Goal: Check status: Check status

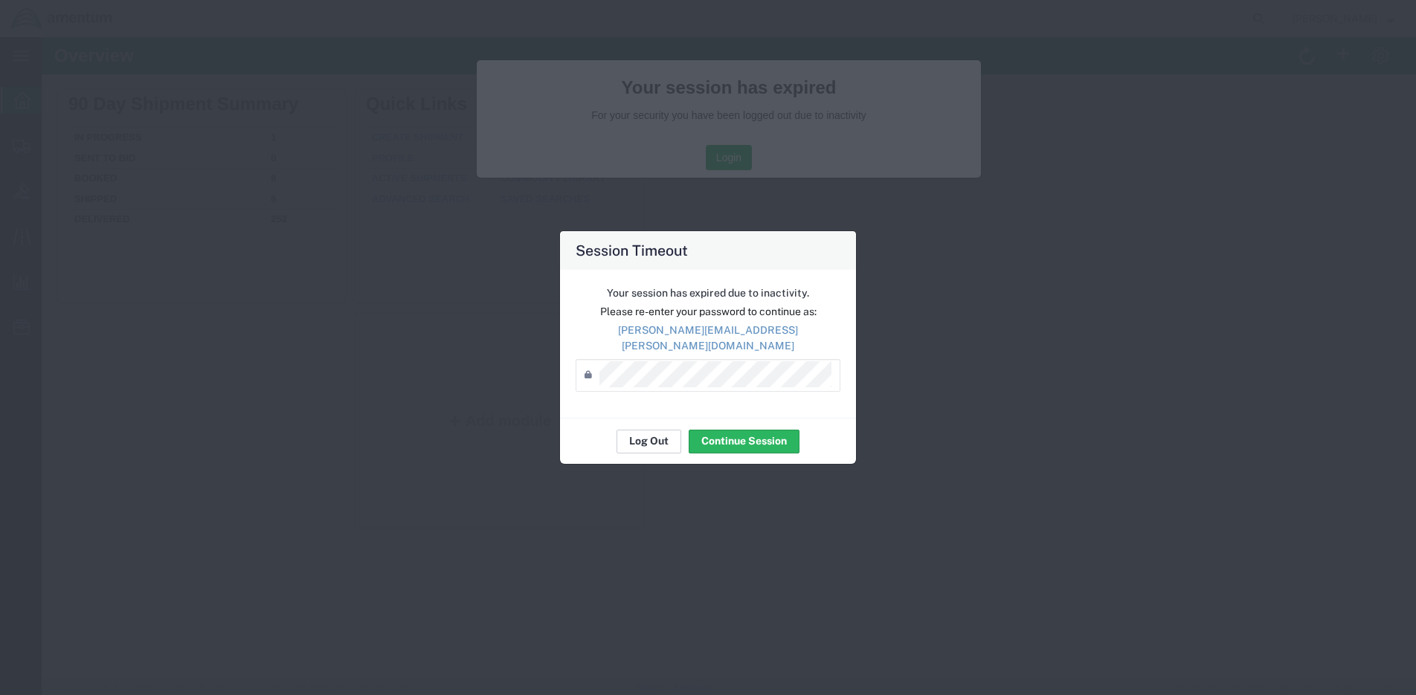
click at [655, 434] on button "Log Out" at bounding box center [649, 442] width 65 height 24
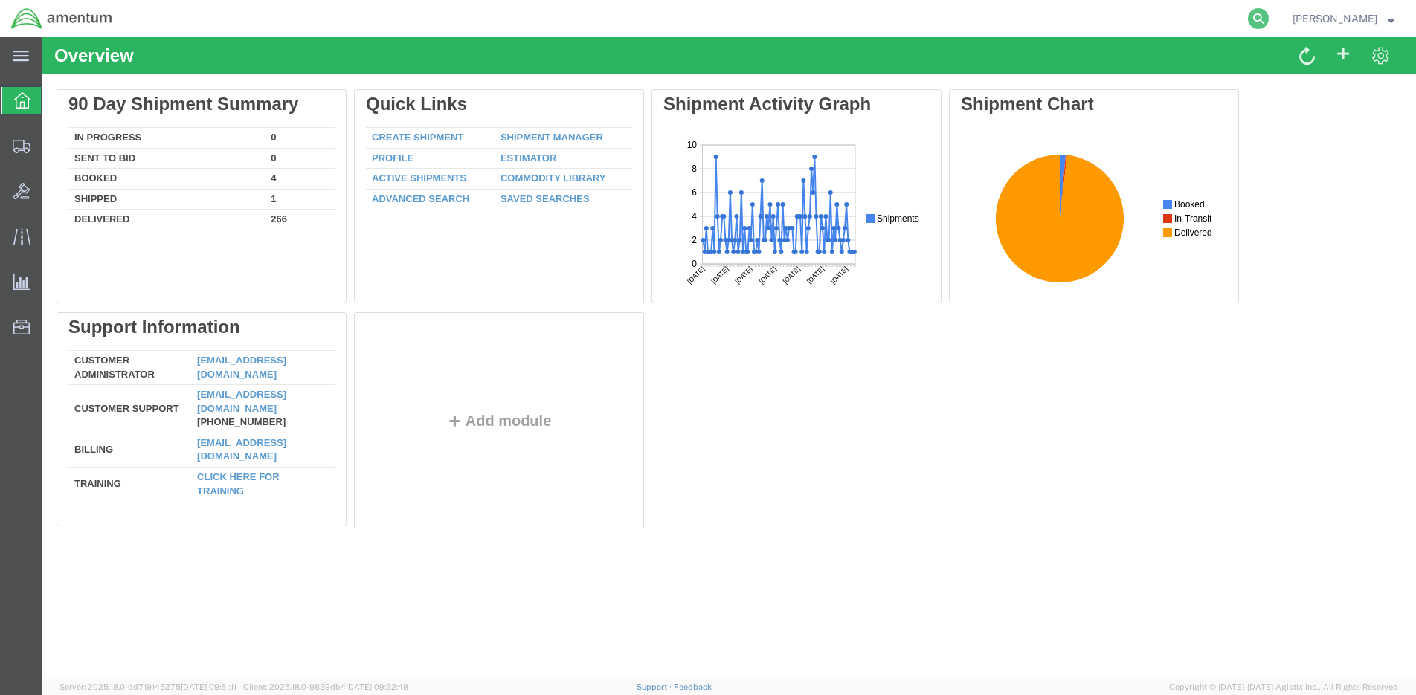
click at [1259, 16] on icon at bounding box center [1258, 18] width 21 height 21
paste input "S528-25255-1589"
click at [1260, 9] on icon at bounding box center [1258, 18] width 21 height 21
type input "S528-25255-1589"
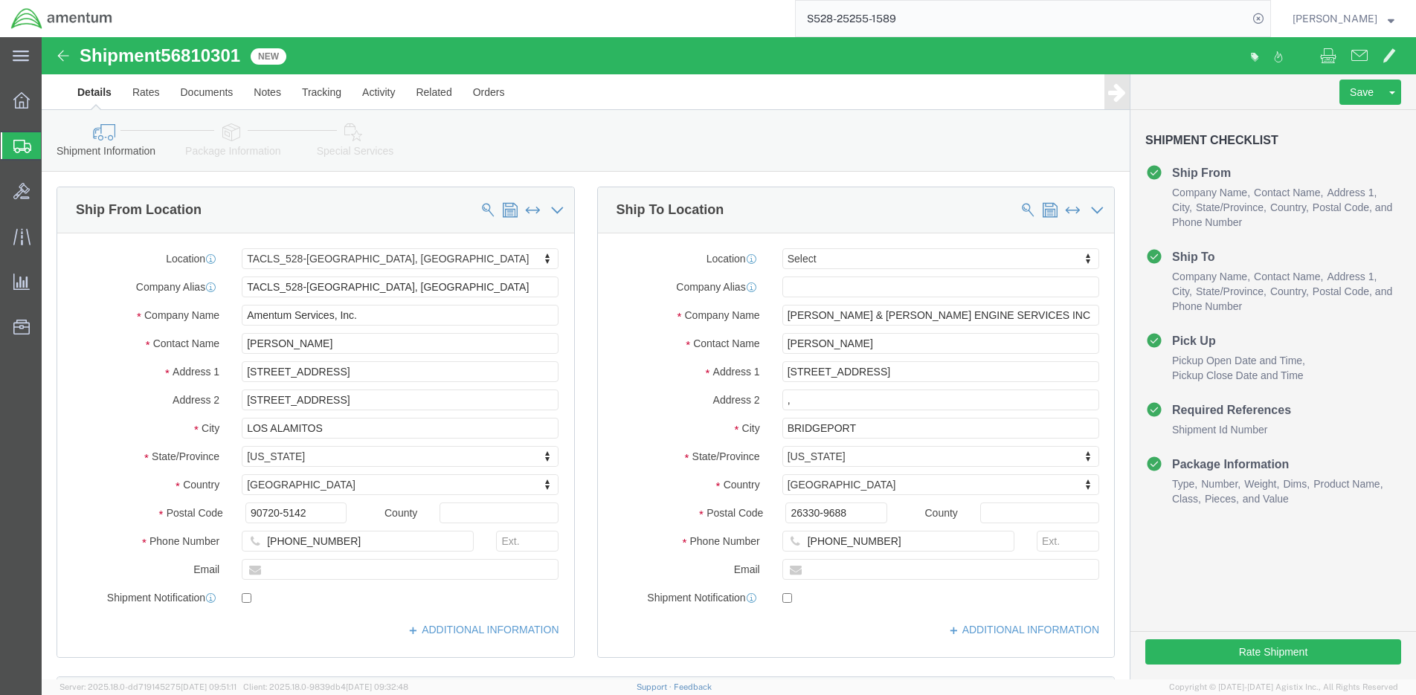
select select "42692"
select select
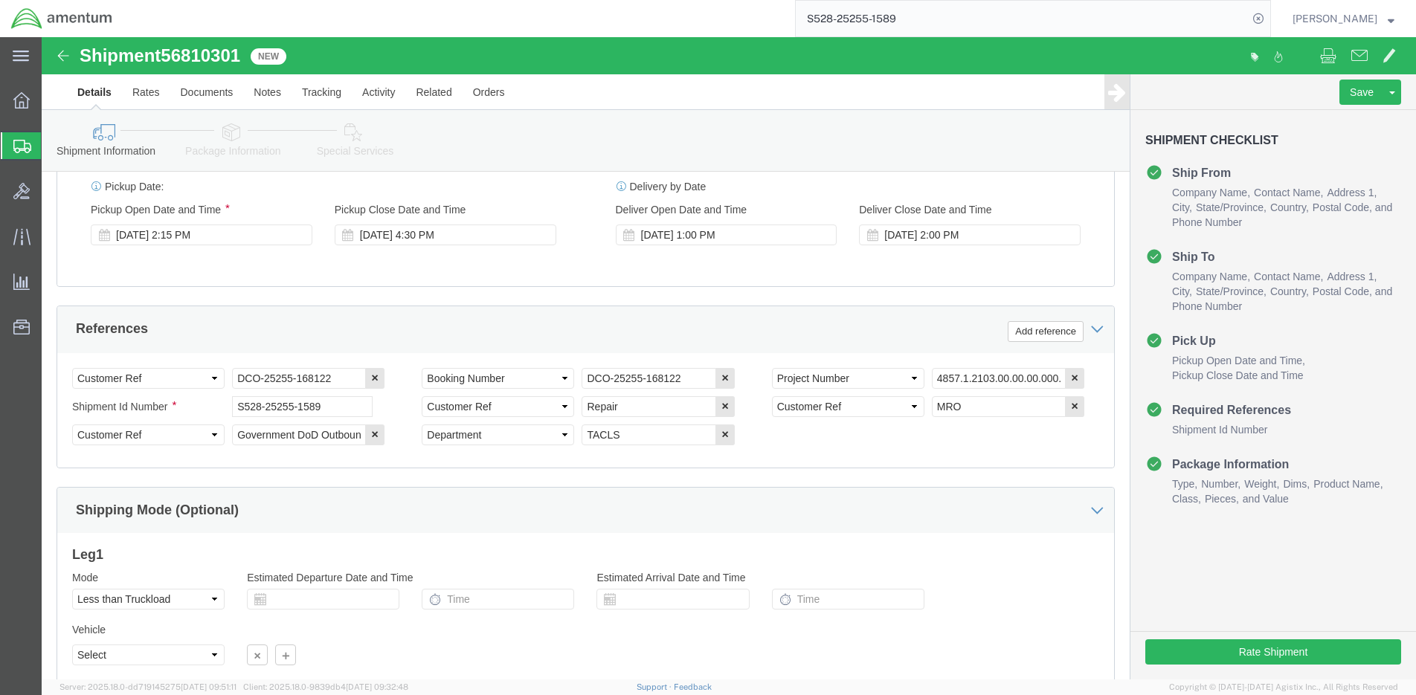
scroll to position [669, 0]
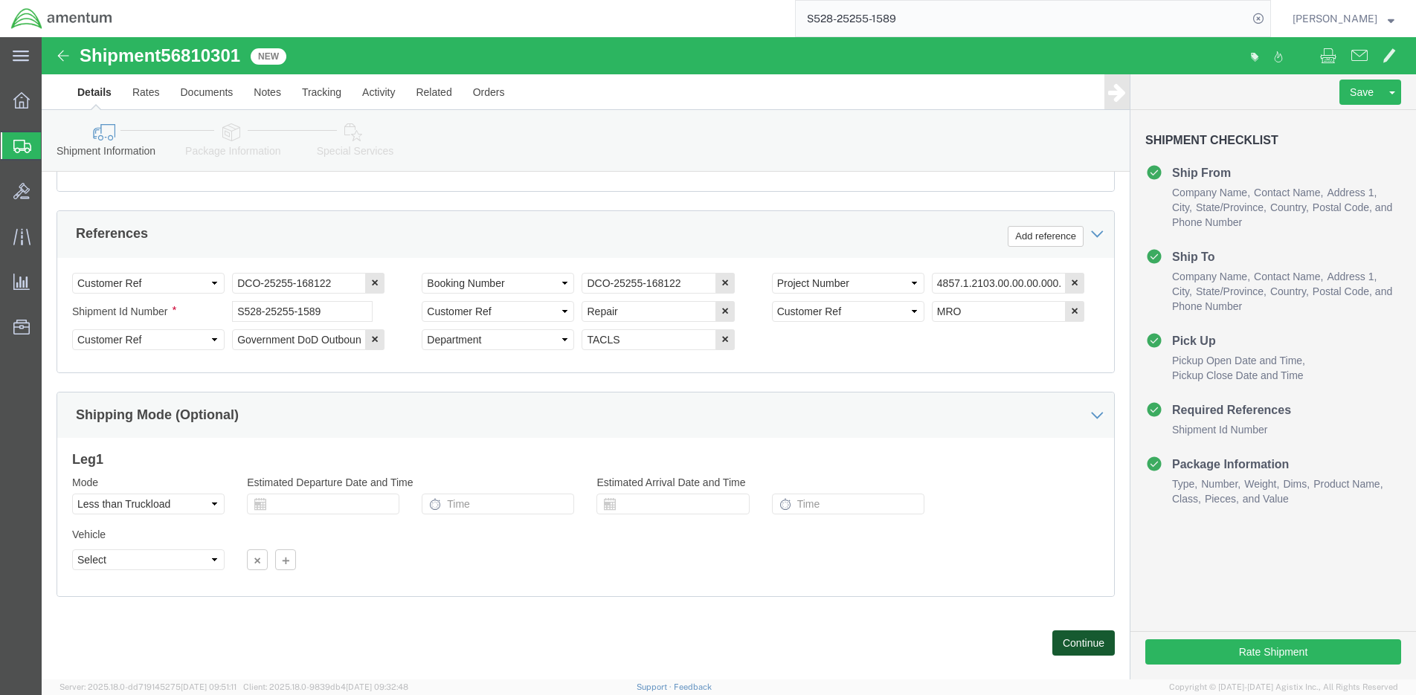
click button "Continue"
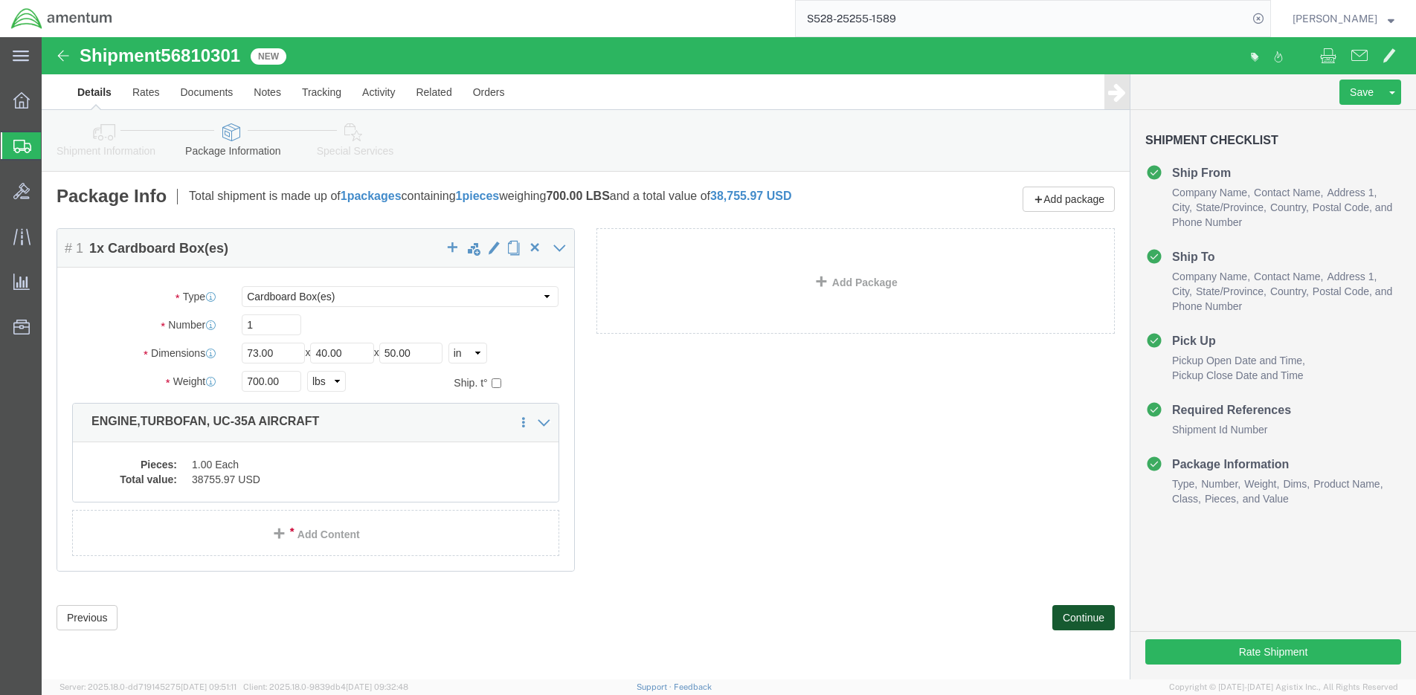
click button "Continue"
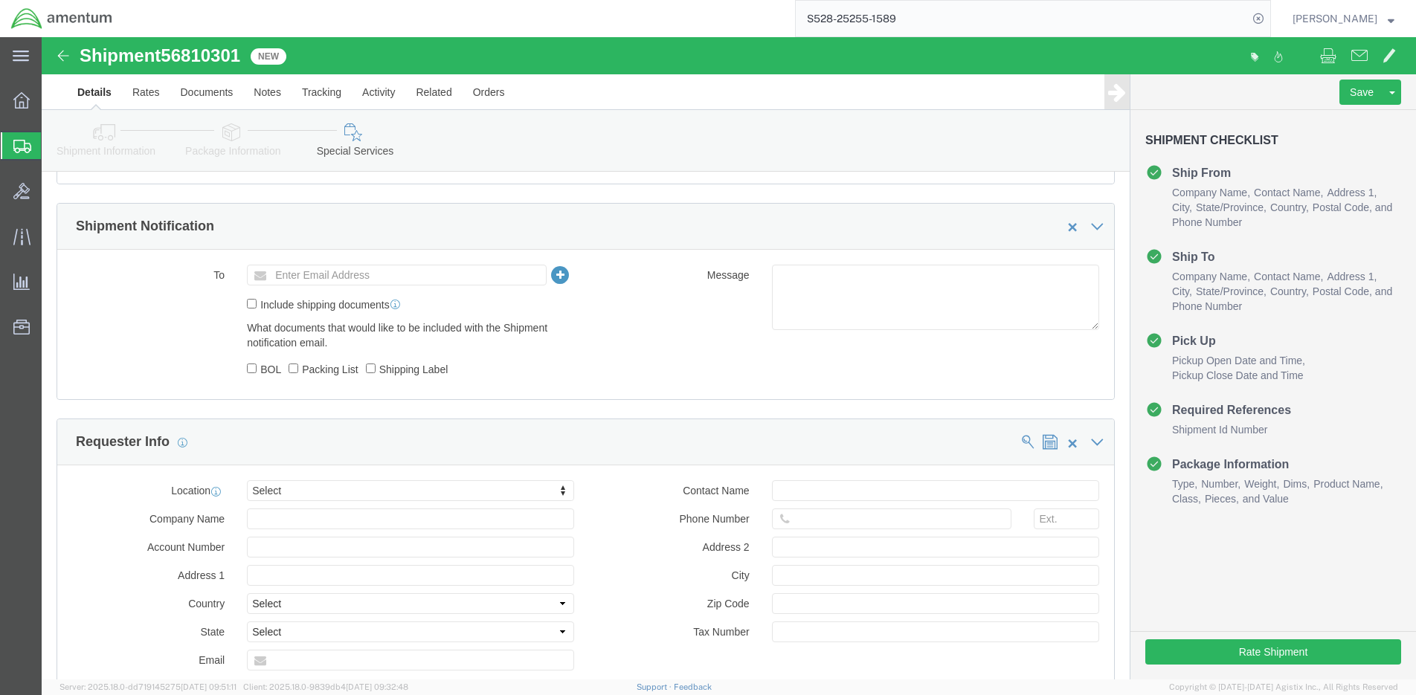
scroll to position [893, 0]
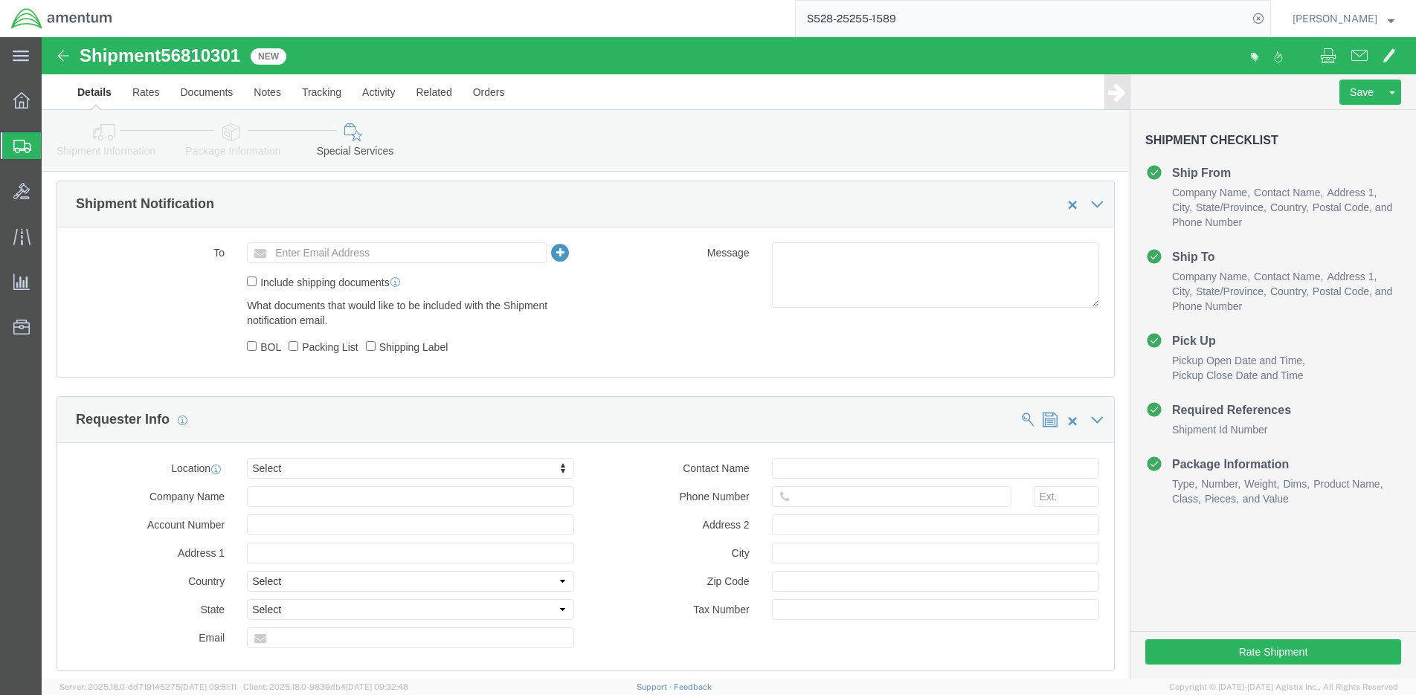
click div "To Enter Email Address Include shipping documents What documents that would lik…"
click input "text"
type input "K"
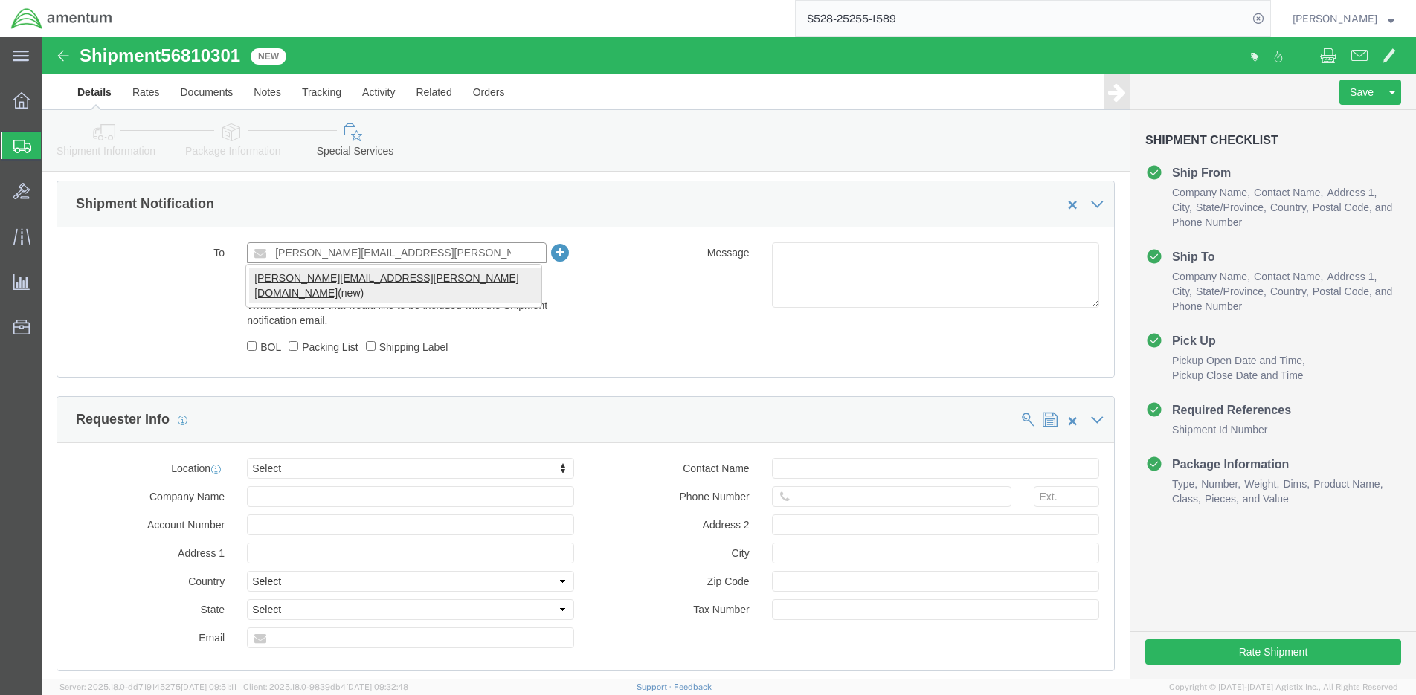
type input "[PERSON_NAME][EMAIL_ADDRESS][PERSON_NAME][DOMAIN_NAME]"
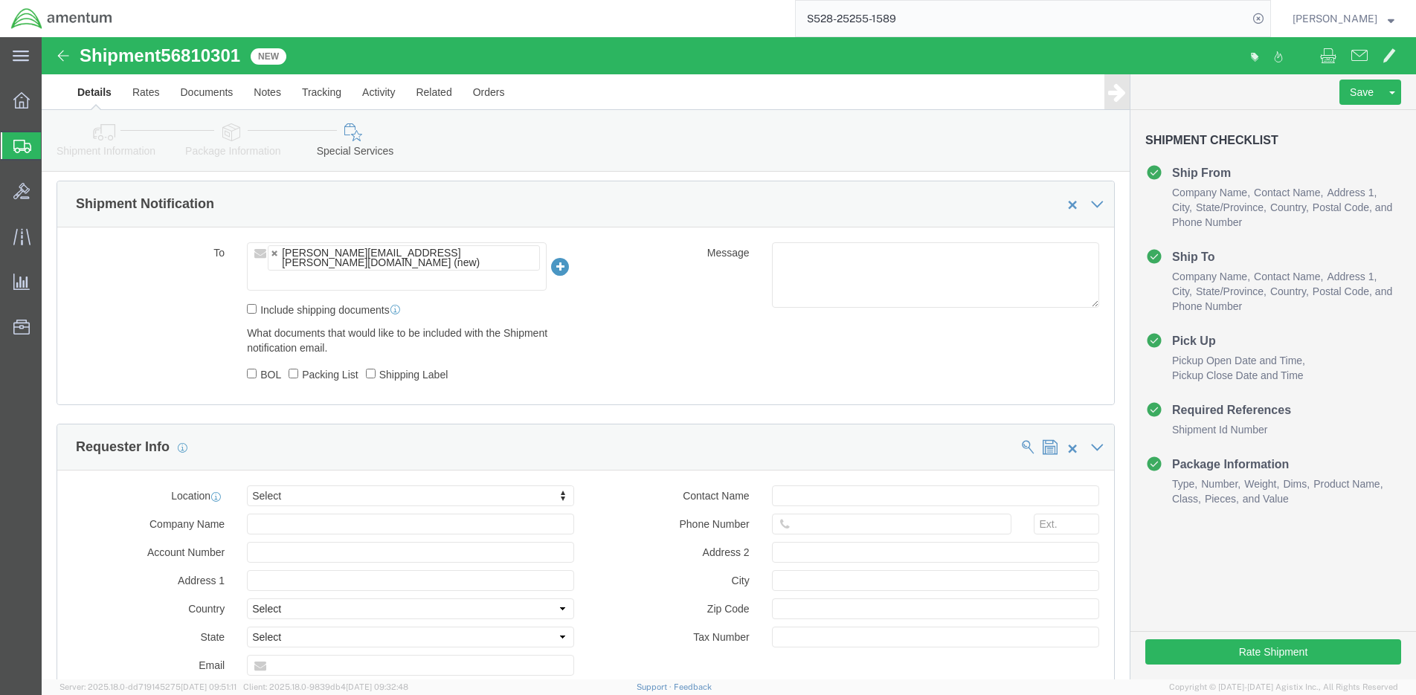
click div "Message"
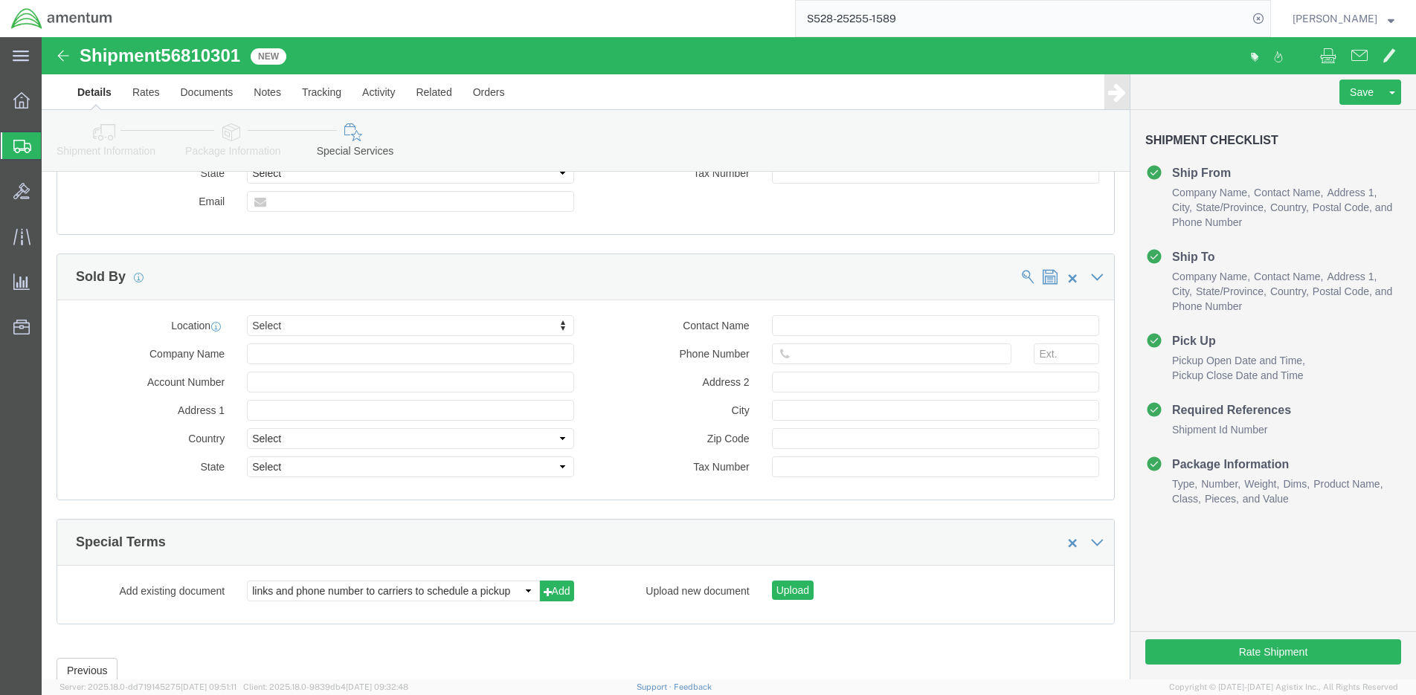
scroll to position [1378, 0]
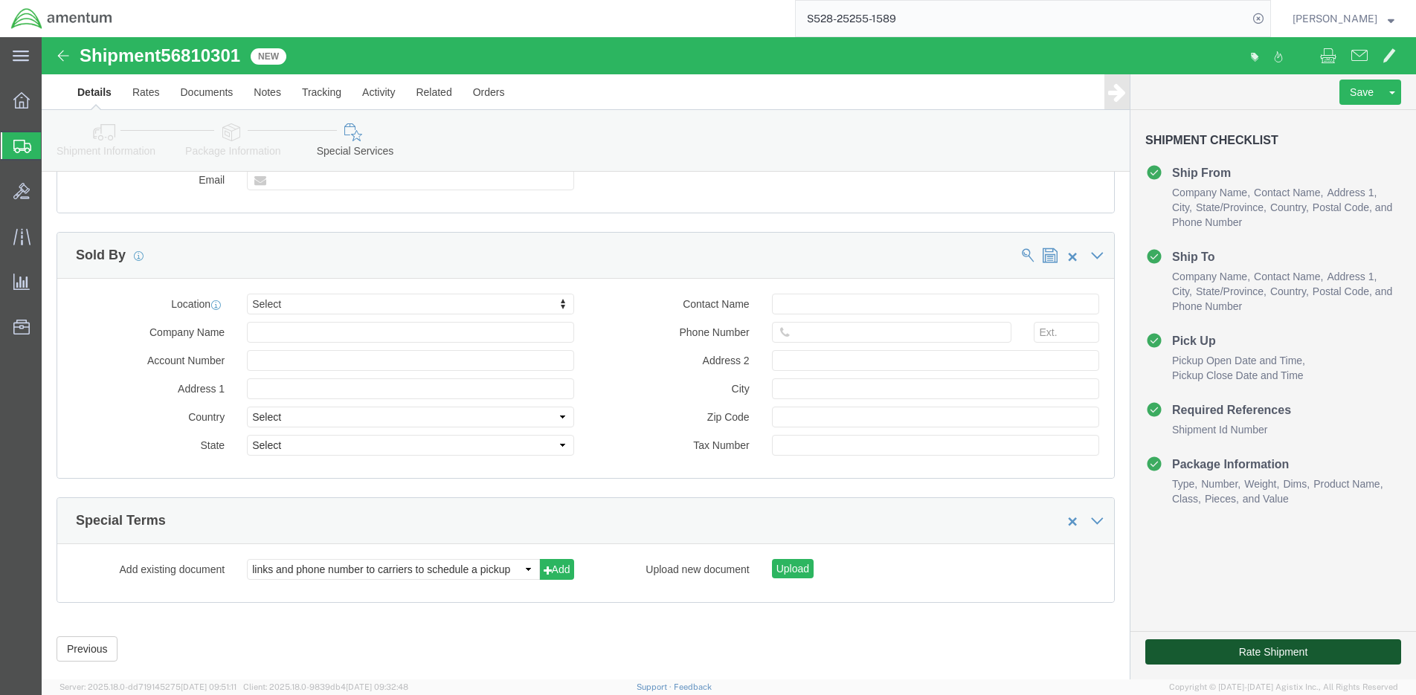
click button "Rate Shipment"
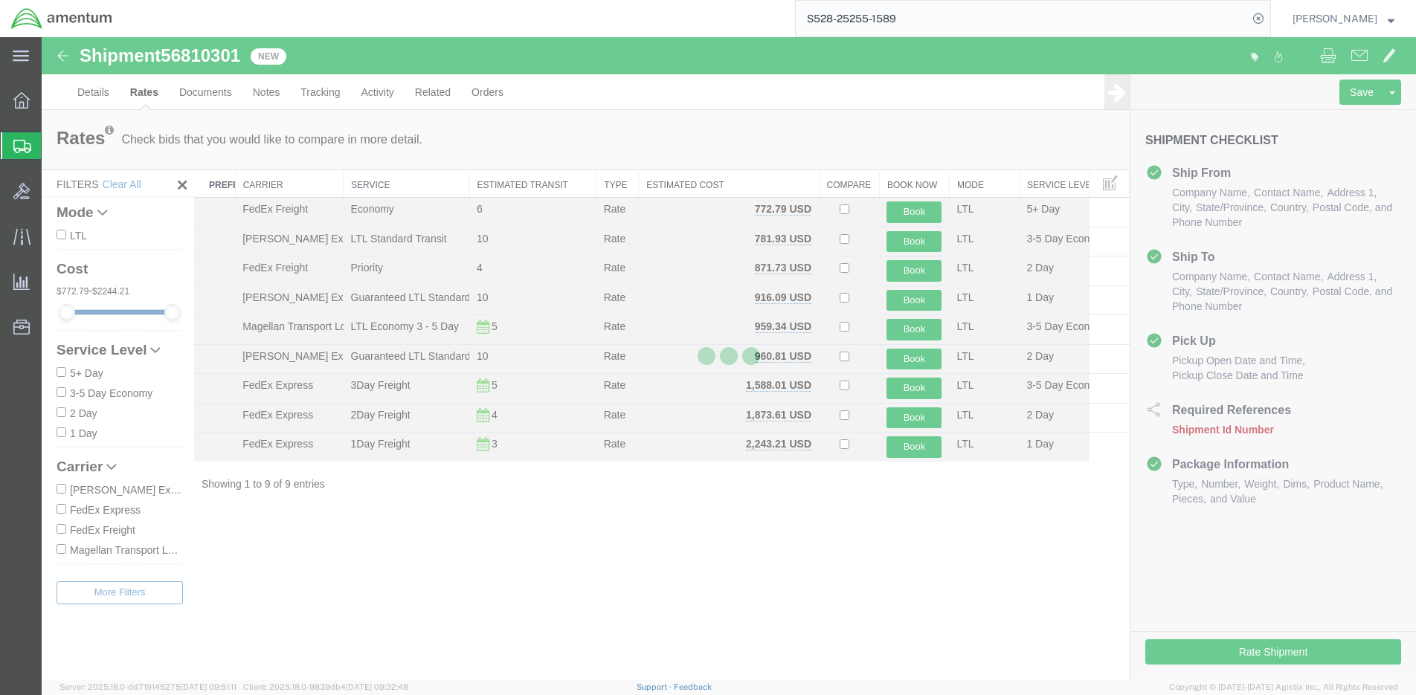
scroll to position [0, 0]
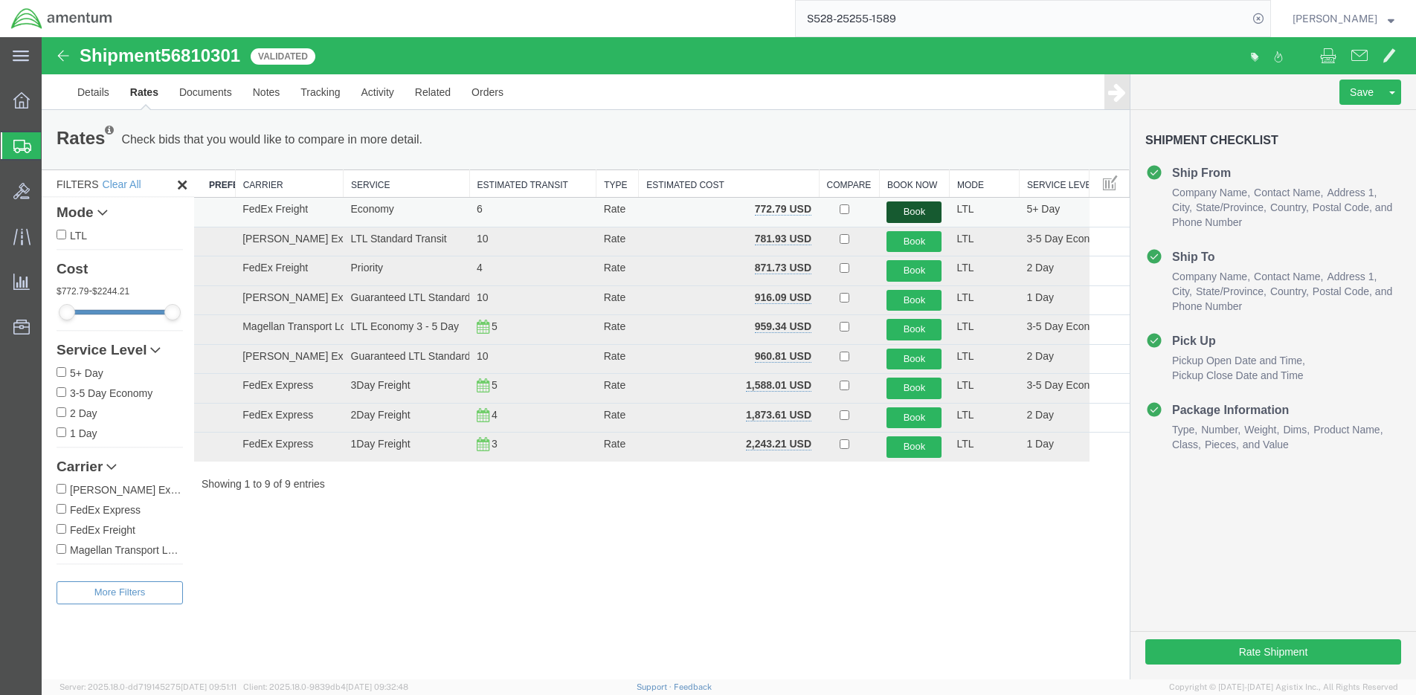
click at [929, 214] on button "Book" at bounding box center [914, 213] width 55 height 22
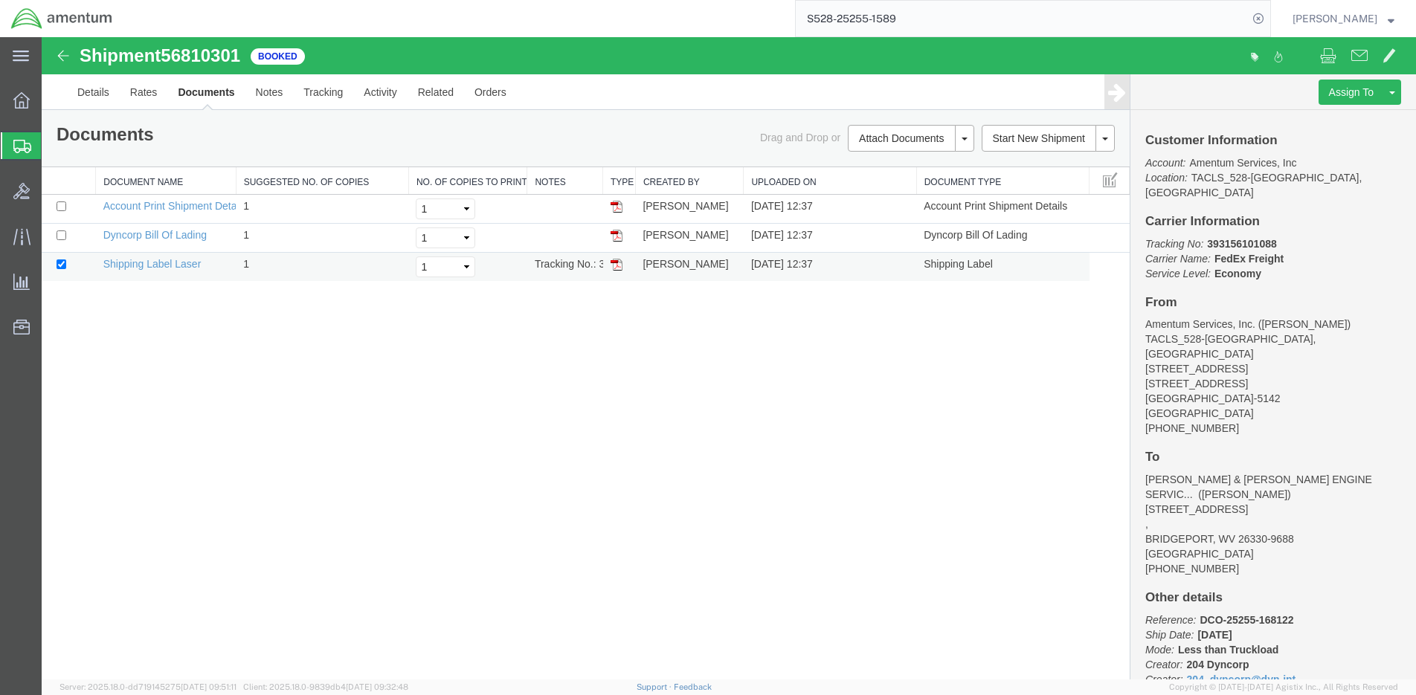
click at [617, 259] on img at bounding box center [617, 265] width 12 height 12
click at [618, 266] on img at bounding box center [617, 265] width 12 height 12
click at [611, 237] on img at bounding box center [617, 236] width 12 height 12
click at [96, 106] on link "Details" at bounding box center [93, 92] width 53 height 36
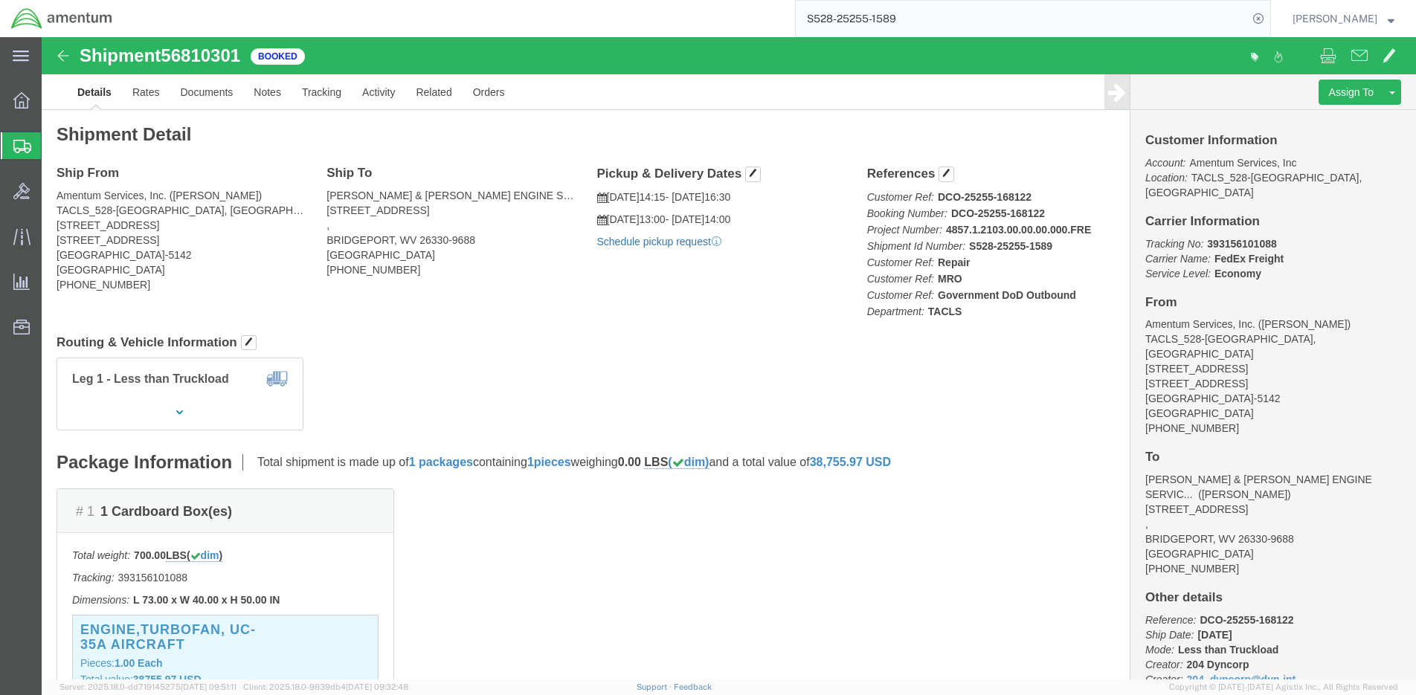
click link "Schedule pickup request"
click b "20250912GAR275929"
copy b "20250912GAR275929"
click link "Documents"
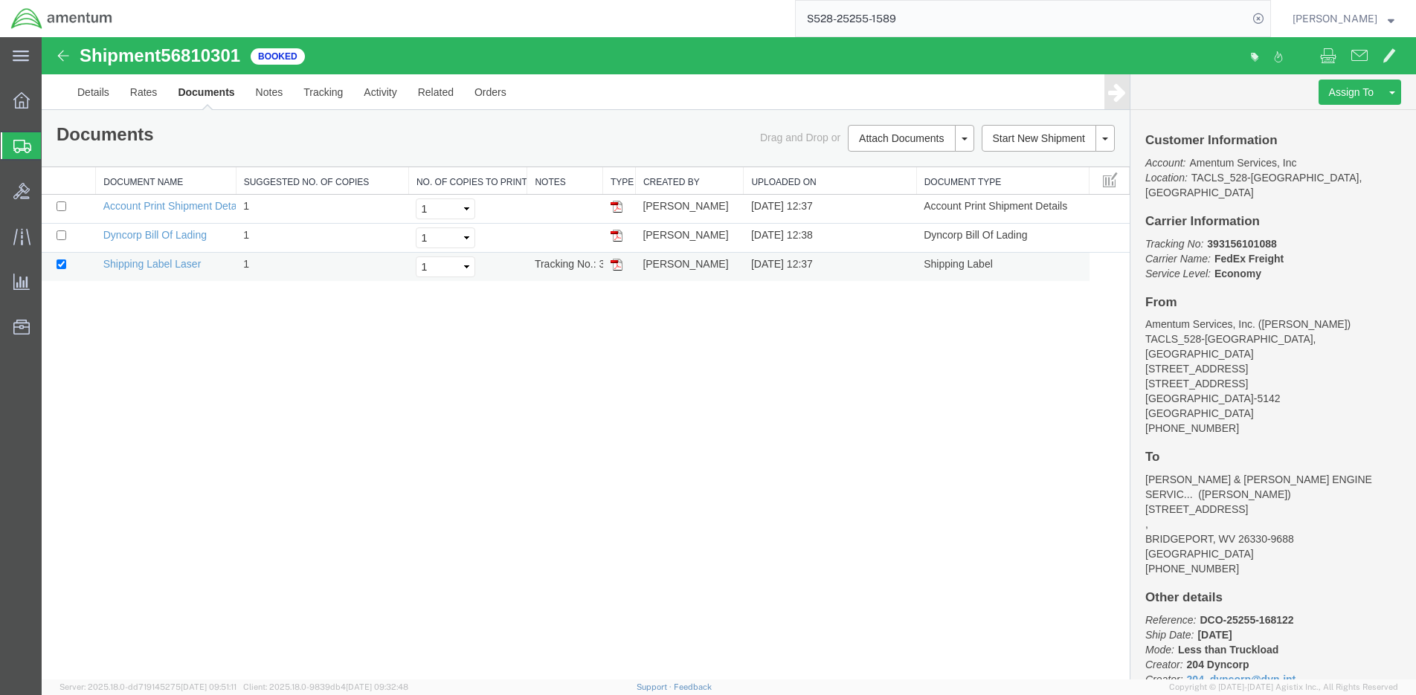
click at [617, 262] on img at bounding box center [617, 265] width 12 height 12
click at [617, 236] on img at bounding box center [617, 236] width 12 height 12
